Goal: Check status: Check status

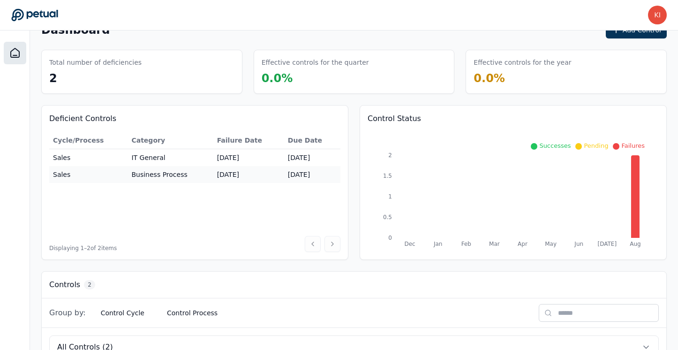
scroll to position [34, 0]
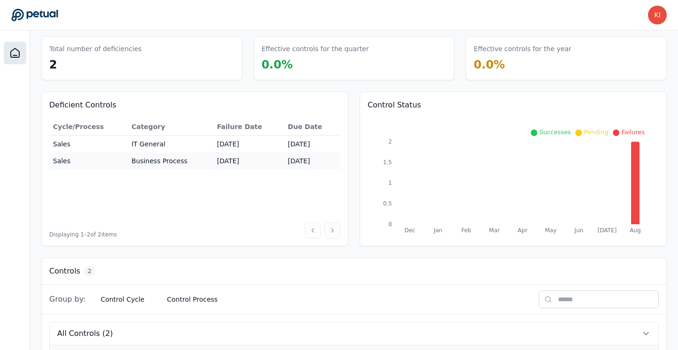
click at [185, 147] on td "IT General" at bounding box center [170, 143] width 85 height 17
click at [178, 147] on td "IT General" at bounding box center [170, 143] width 85 height 17
click at [168, 146] on td "IT General" at bounding box center [170, 143] width 85 height 17
click at [174, 161] on td "Business Process" at bounding box center [170, 160] width 85 height 17
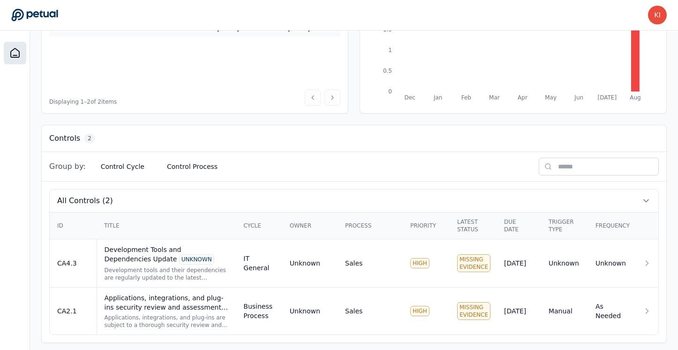
scroll to position [171, 0]
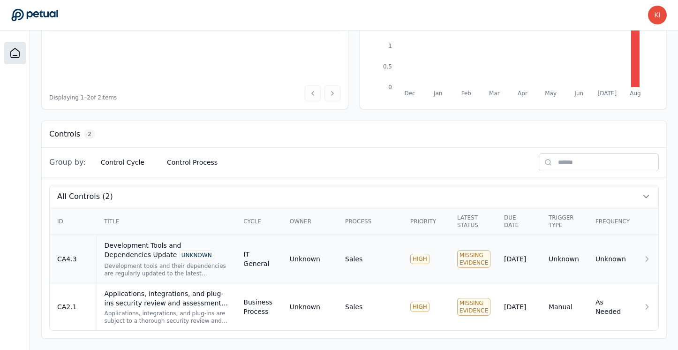
click at [226, 259] on div "Development Tools and Dependencies Update UNKNOWN" at bounding box center [167, 251] width 124 height 20
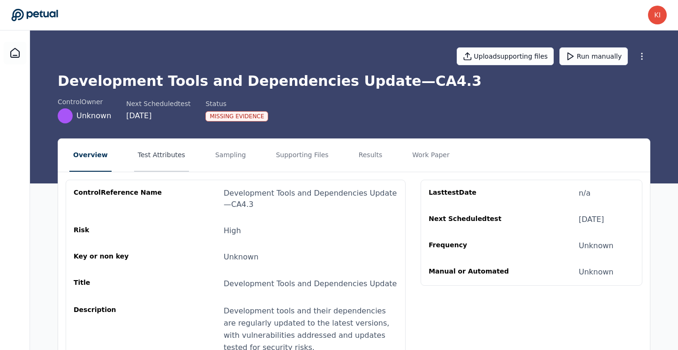
click at [158, 157] on button "Test Attributes" at bounding box center [161, 155] width 55 height 33
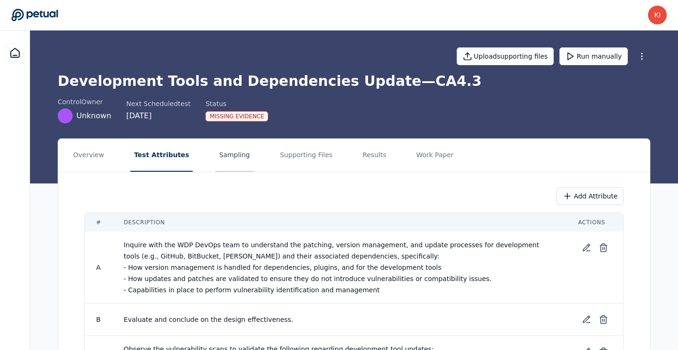
click at [220, 155] on button "Sampling" at bounding box center [234, 155] width 38 height 33
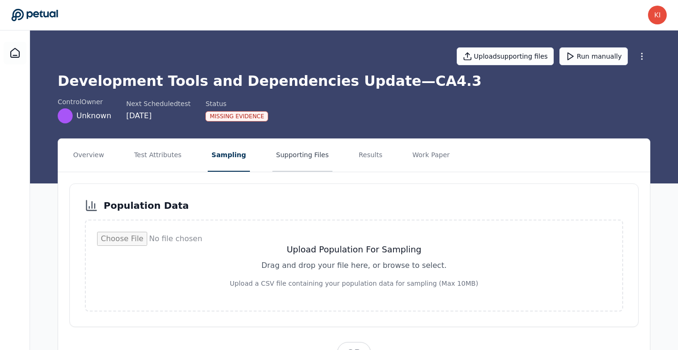
click at [288, 155] on button "Supporting Files" at bounding box center [302, 155] width 60 height 33
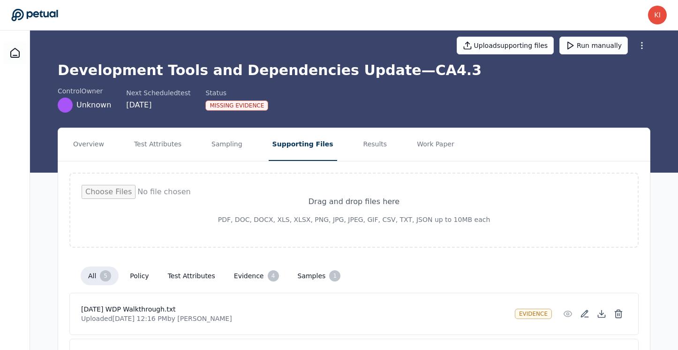
scroll to position [10, 0]
click at [360, 148] on button "Results" at bounding box center [375, 144] width 31 height 33
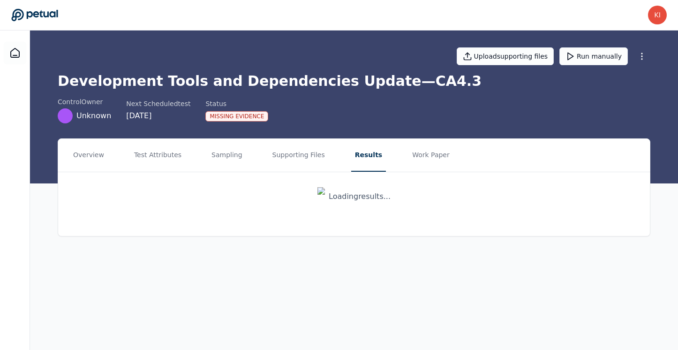
scroll to position [0, 0]
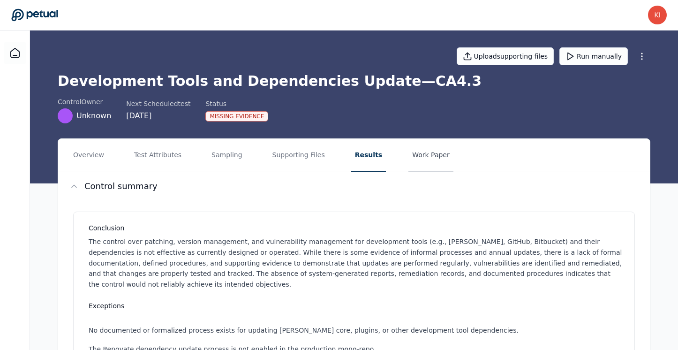
click at [414, 154] on button "Work Paper" at bounding box center [430, 155] width 45 height 33
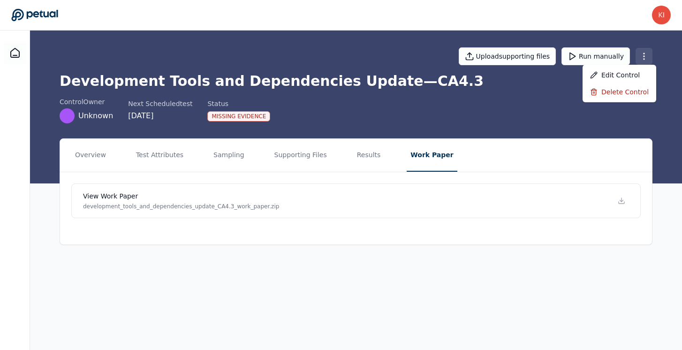
click at [642, 55] on html "[PERSON_NAME][EMAIL_ADDRESS][PERSON_NAME][DOMAIN_NAME] [PERSON_NAME][DOMAIN_NAM…" at bounding box center [341, 175] width 682 height 350
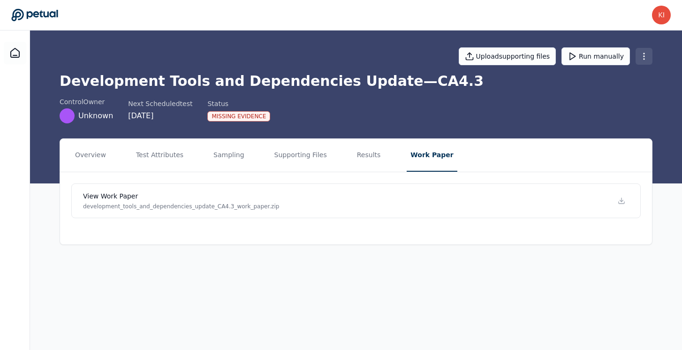
click at [642, 55] on html "[PERSON_NAME][EMAIL_ADDRESS][PERSON_NAME][DOMAIN_NAME] [PERSON_NAME][DOMAIN_NAM…" at bounding box center [341, 175] width 682 height 350
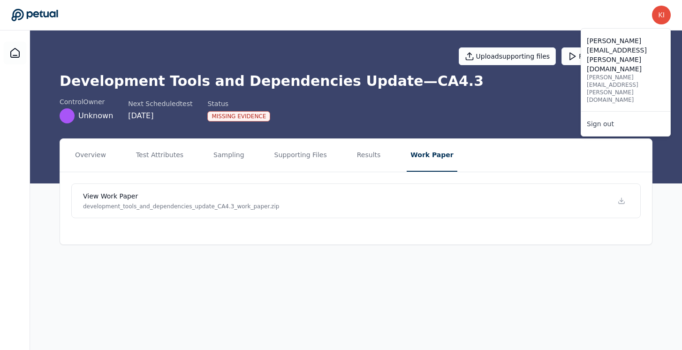
click at [660, 15] on img at bounding box center [661, 15] width 19 height 19
click at [639, 115] on link "Sign out" at bounding box center [625, 123] width 89 height 17
